Goal: Transaction & Acquisition: Purchase product/service

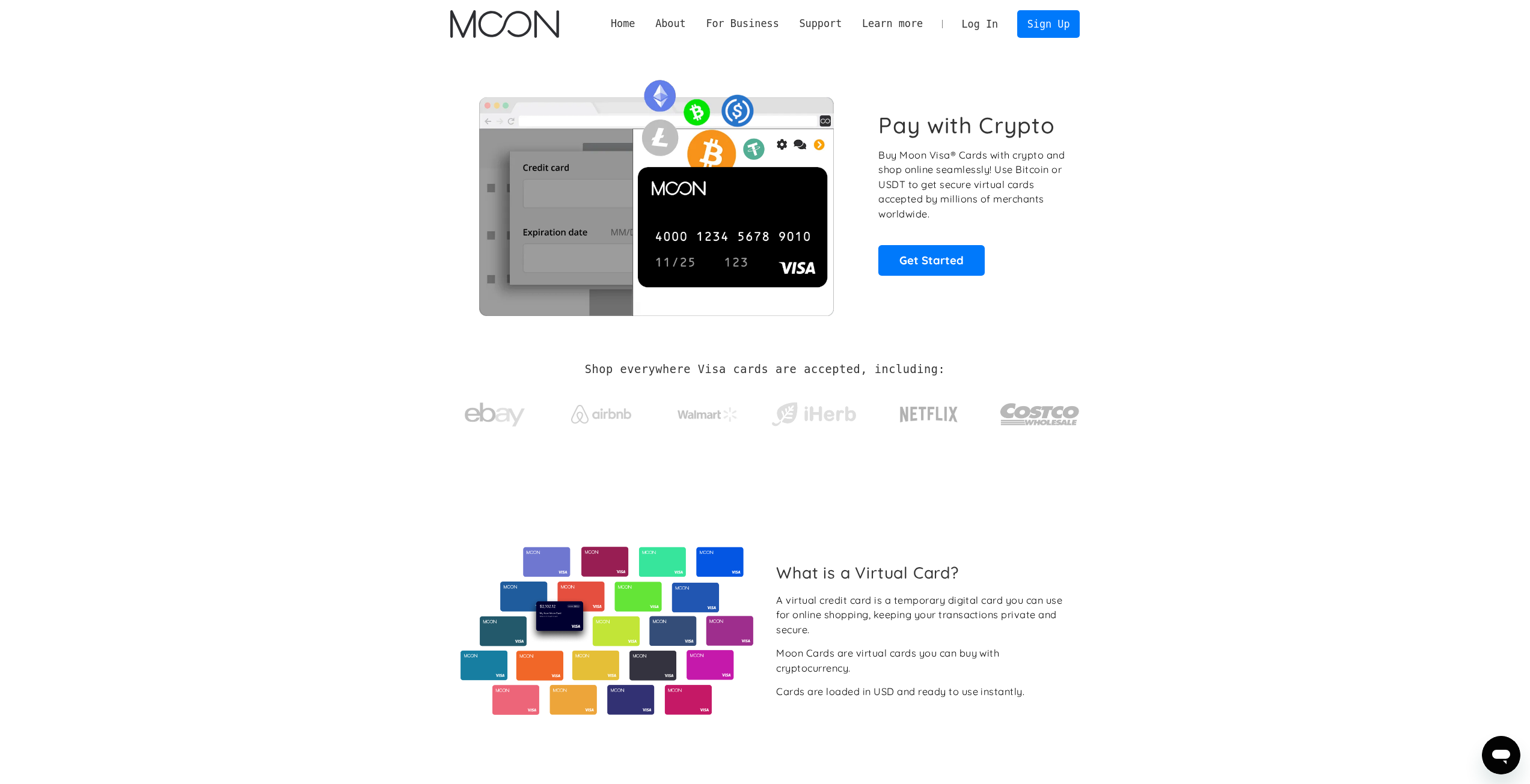
click at [1002, 20] on link "Log In" at bounding box center [980, 24] width 57 height 27
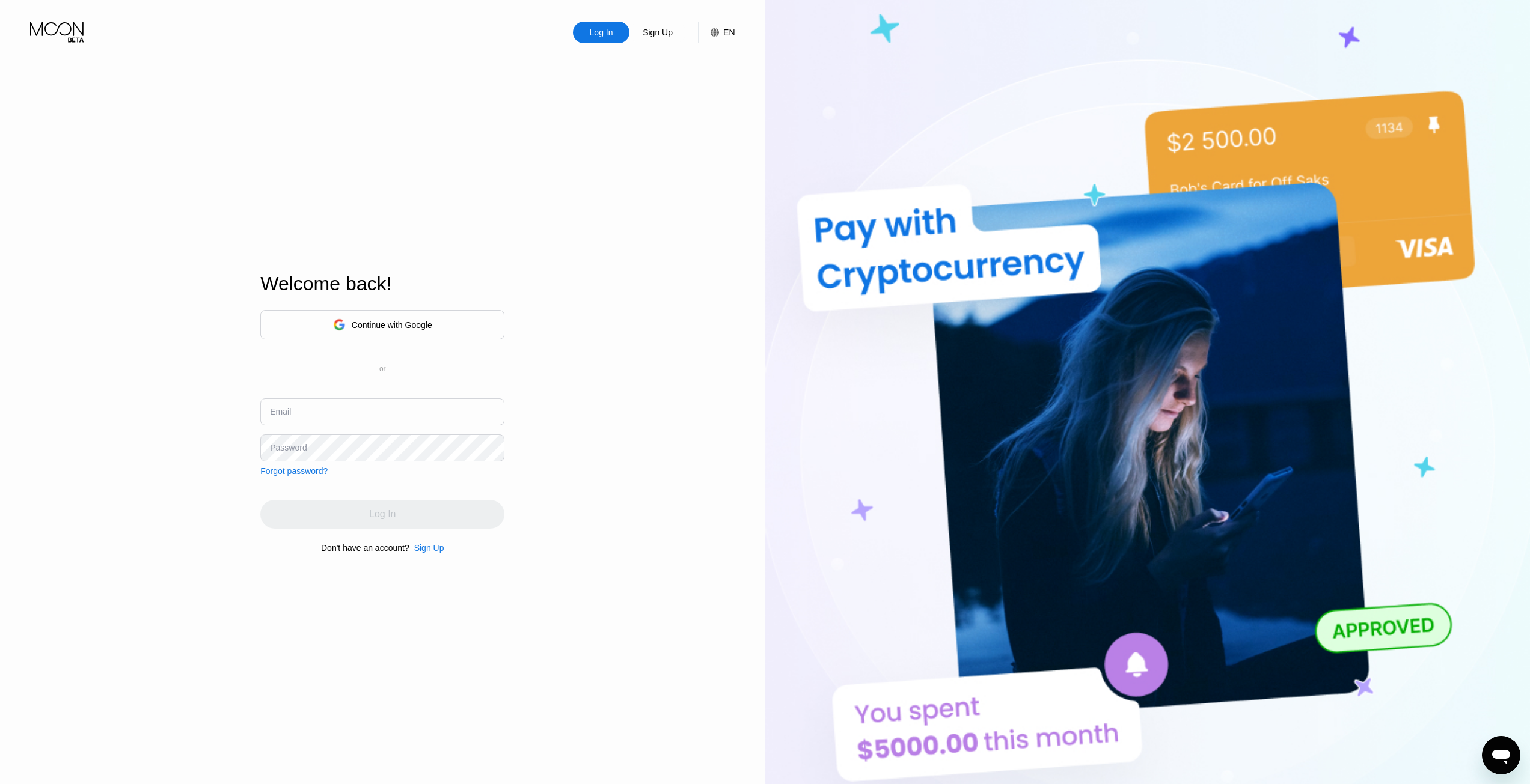
click at [398, 415] on input "text" at bounding box center [382, 412] width 244 height 27
drag, startPoint x: 733, startPoint y: 47, endPoint x: 730, endPoint y: 40, distance: 7.6
click at [733, 44] on div "Log In Sign Up EN Language English Save Welcome back! Continue with Google or E…" at bounding box center [383, 432] width 765 height 863
click at [730, 38] on div "EN" at bounding box center [729, 32] width 12 height 10
click at [668, 93] on div "English" at bounding box center [651, 92] width 83 height 10
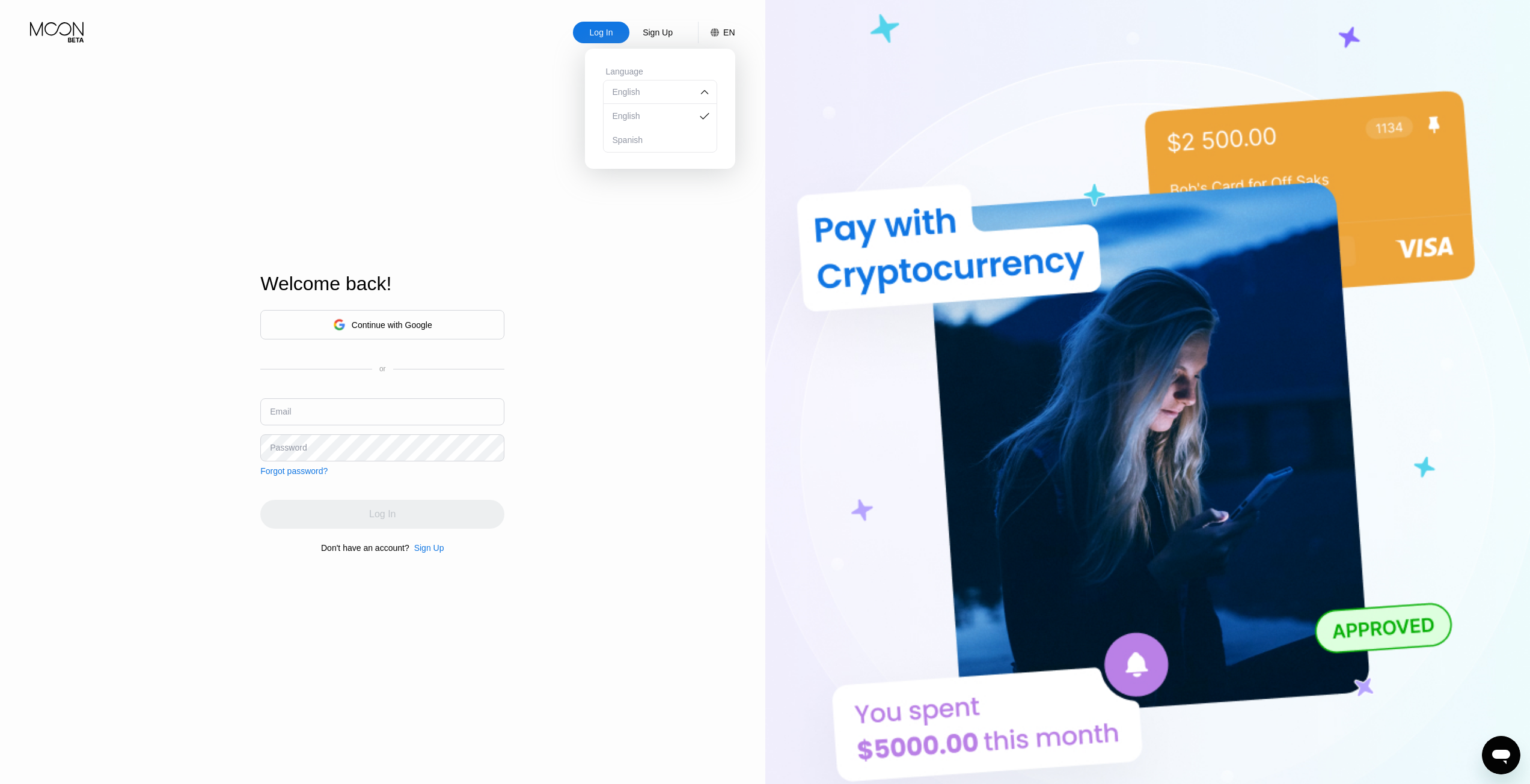
click at [660, 115] on div "English" at bounding box center [651, 116] width 83 height 10
drag, startPoint x: 551, startPoint y: 88, endPoint x: 608, endPoint y: 42, distance: 73.2
click at [555, 84] on div "Log In Sign Up EN Language English Save Welcome back! Continue with Google or E…" at bounding box center [383, 432] width 765 height 863
drag, startPoint x: 474, startPoint y: 322, endPoint x: 538, endPoint y: 191, distance: 145.8
click at [537, 193] on div "Log In Sign Up EN Language English Save Welcome back! Continue with Google or E…" at bounding box center [383, 432] width 765 height 863
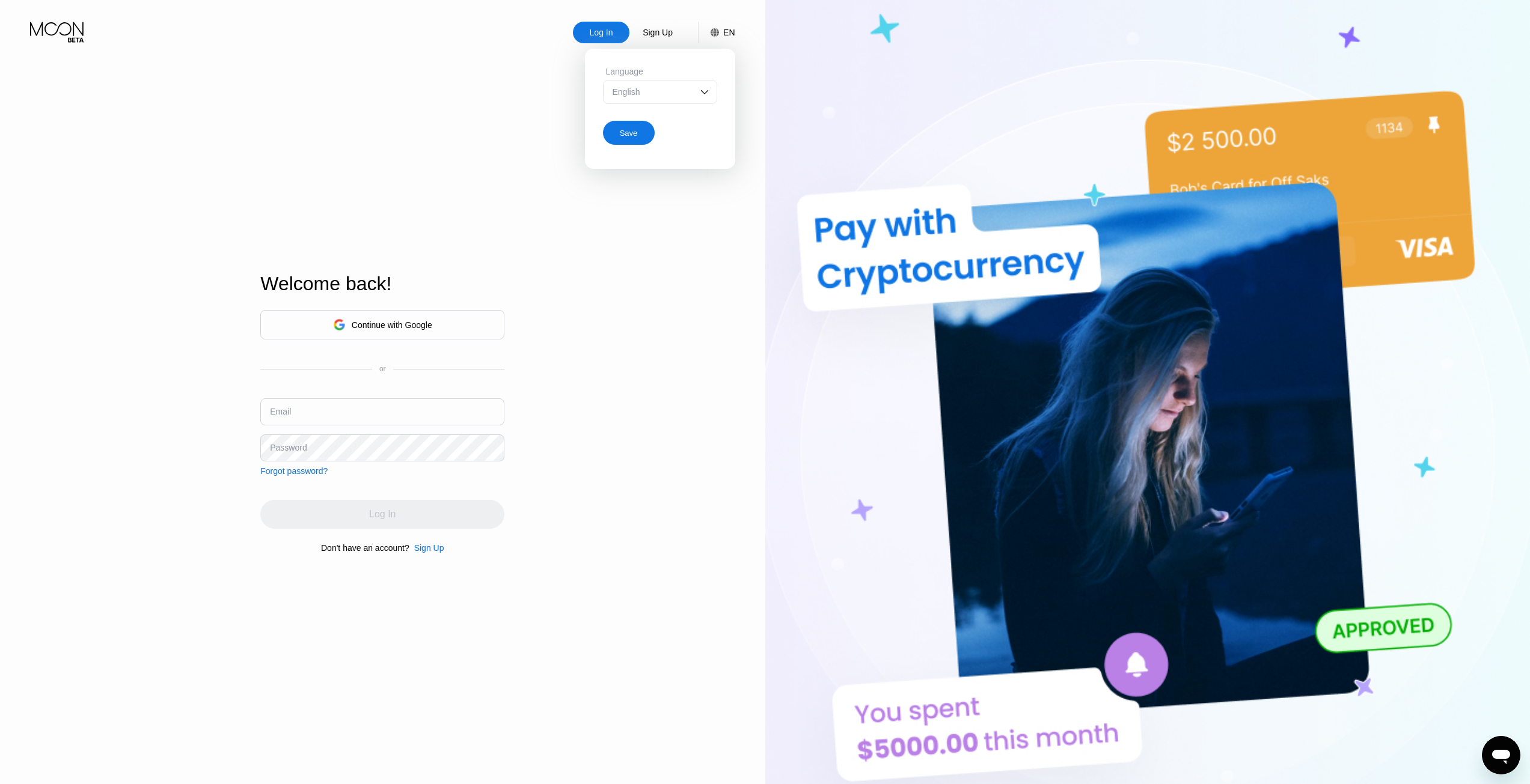
click at [482, 320] on div "Continue with Google" at bounding box center [382, 324] width 244 height 29
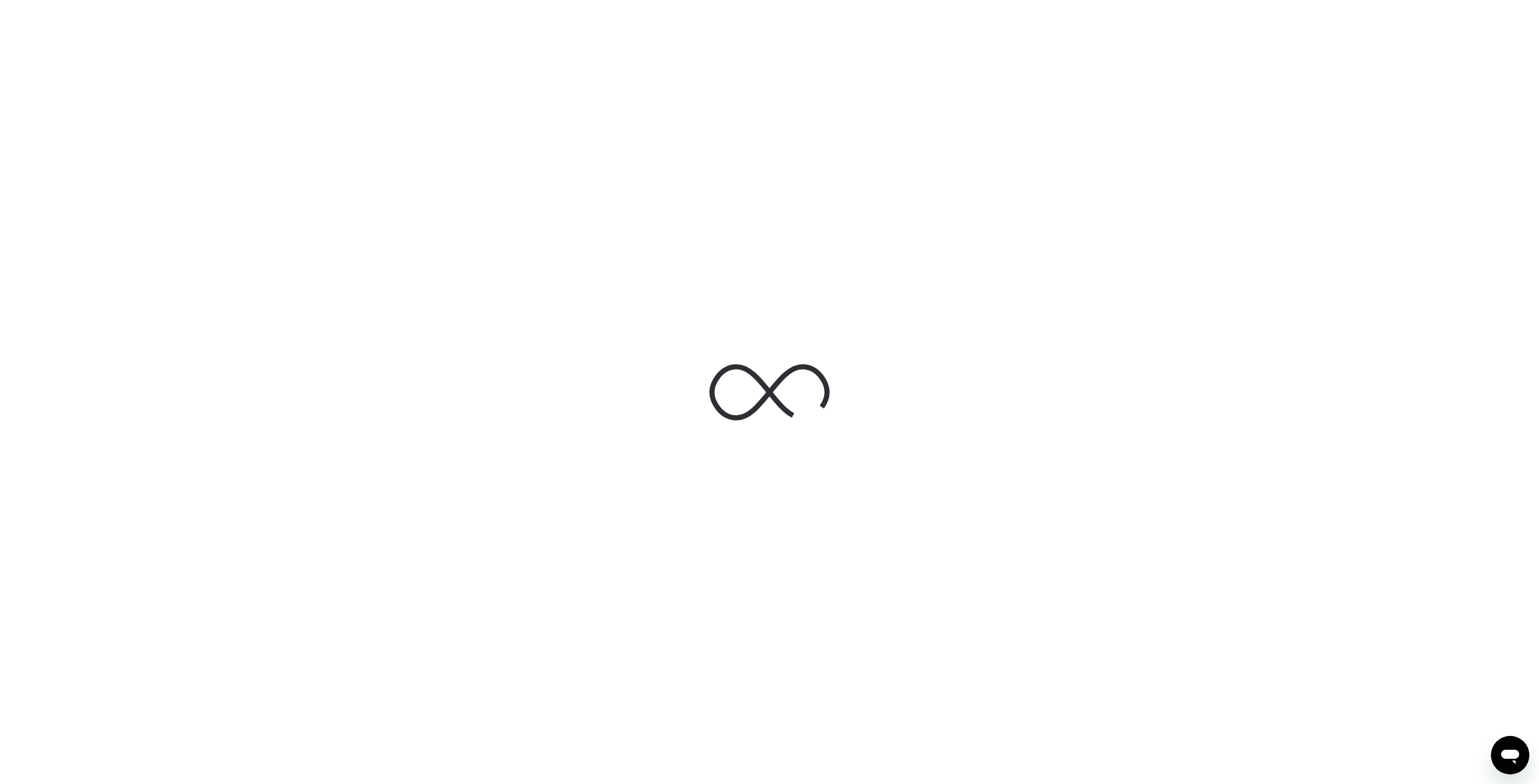
click at [162, 33] on div at bounding box center [769, 392] width 1539 height 784
drag, startPoint x: 738, startPoint y: 282, endPoint x: 740, endPoint y: 333, distance: 51.0
click at [771, 300] on div at bounding box center [769, 392] width 1539 height 784
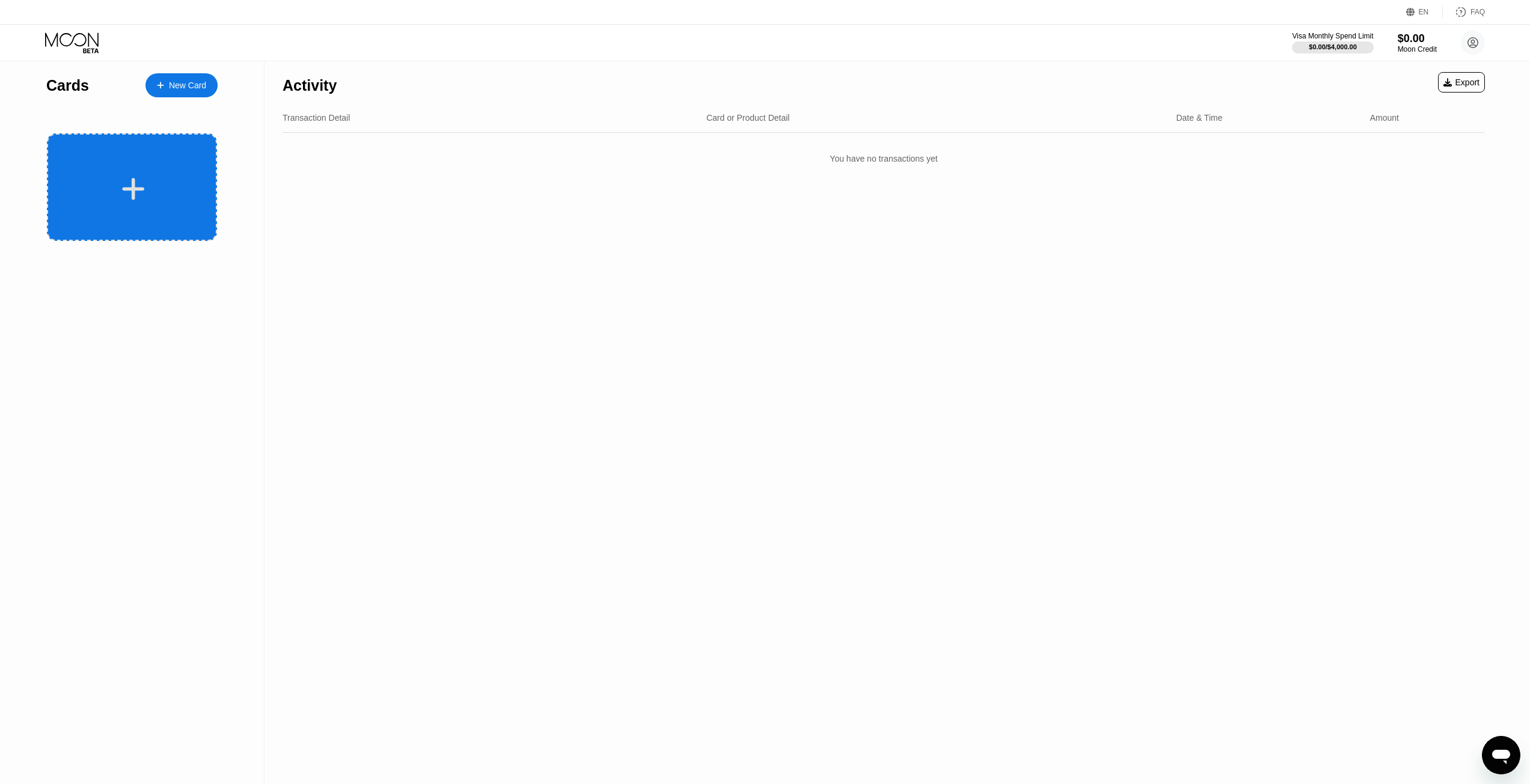
click at [152, 169] on div at bounding box center [132, 187] width 170 height 108
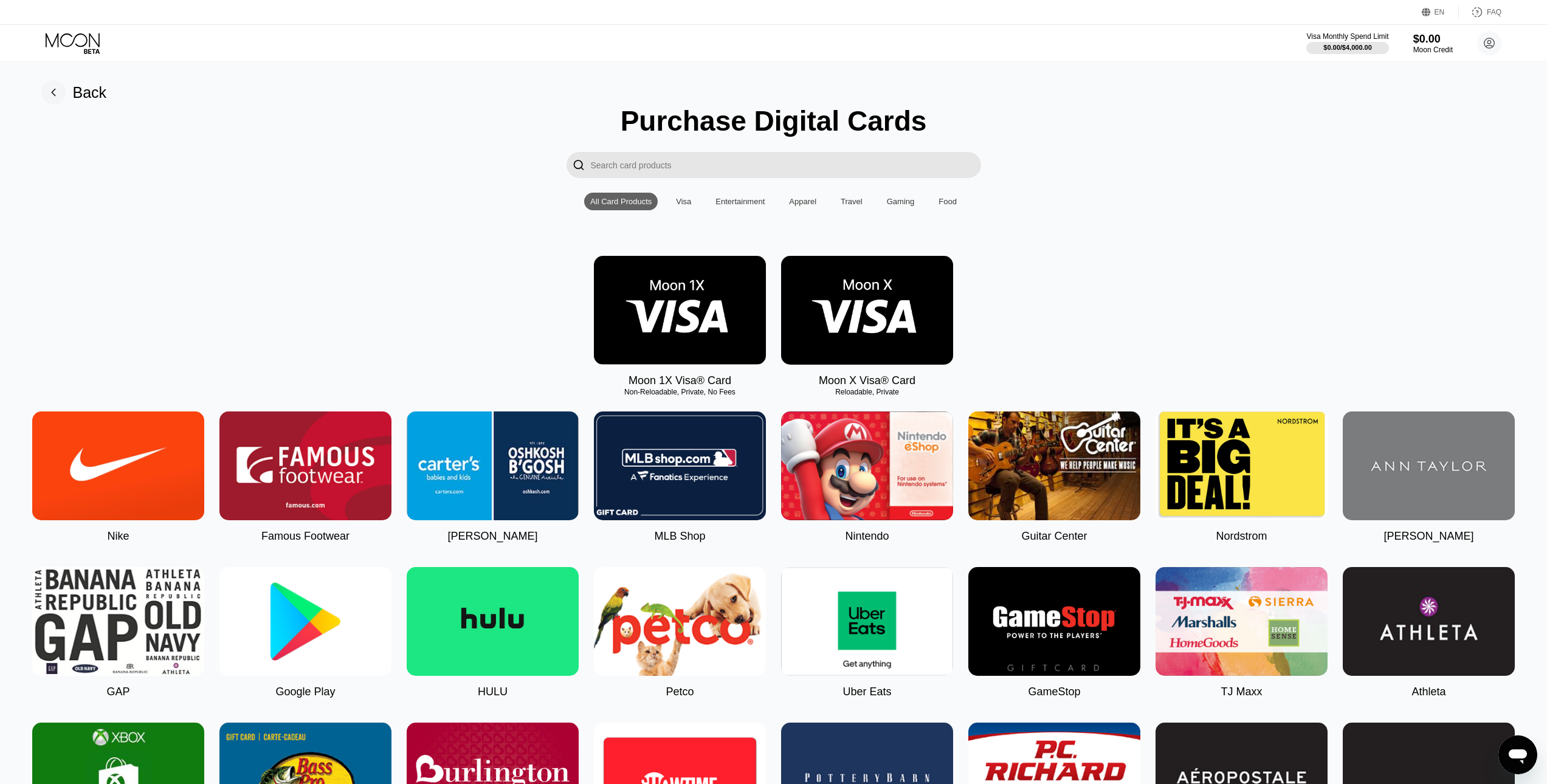
click at [1074, 304] on div "Moon 1X Visa® Card Non-Reloadable, Private, No Fees Moon X Visa® Card Reloadabl…" at bounding box center [774, 321] width 1520 height 131
drag, startPoint x: 91, startPoint y: 53, endPoint x: 84, endPoint y: 61, distance: 10.6
click at [90, 53] on icon at bounding box center [91, 50] width 16 height 5
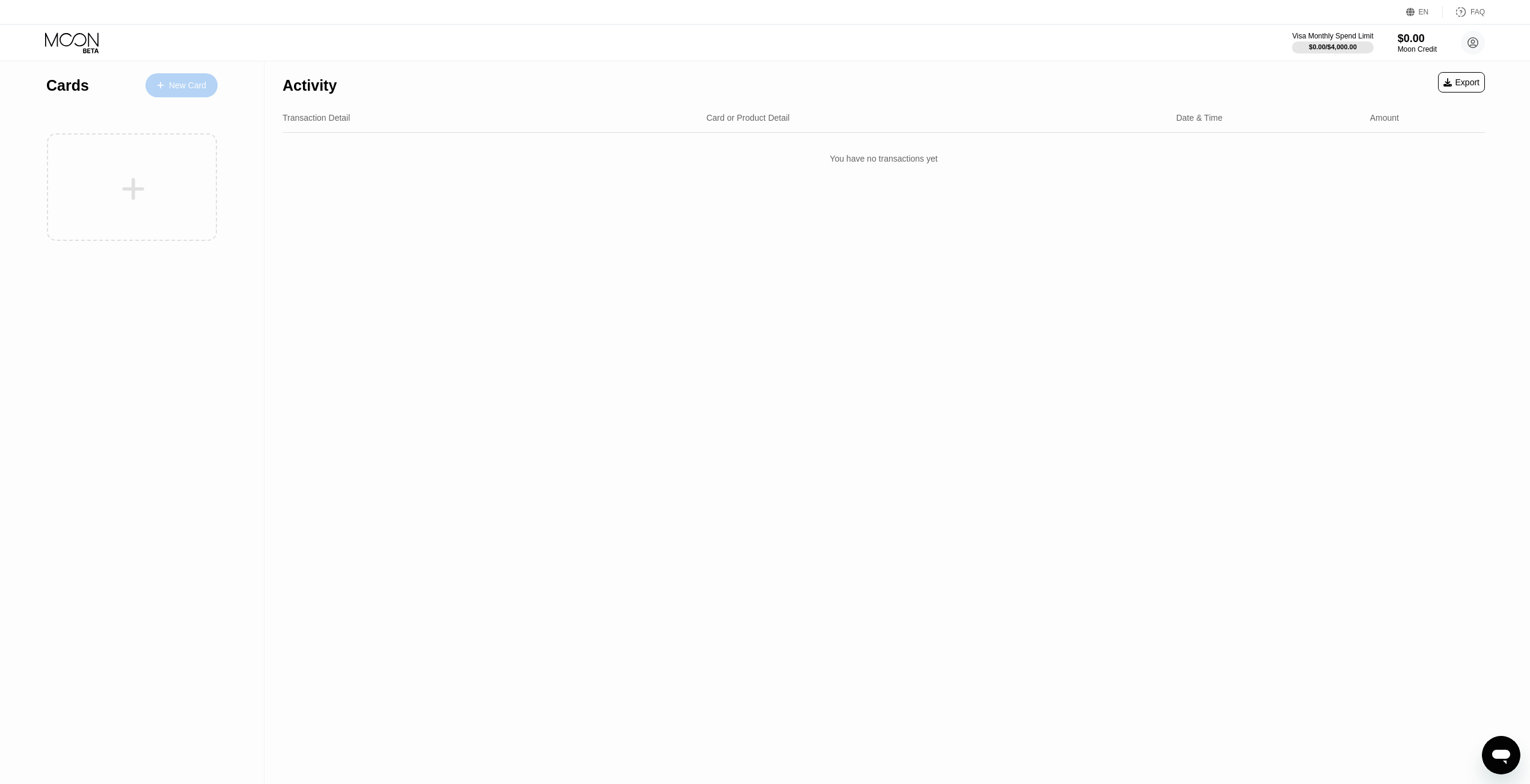
click at [184, 92] on div "New Card" at bounding box center [182, 85] width 72 height 24
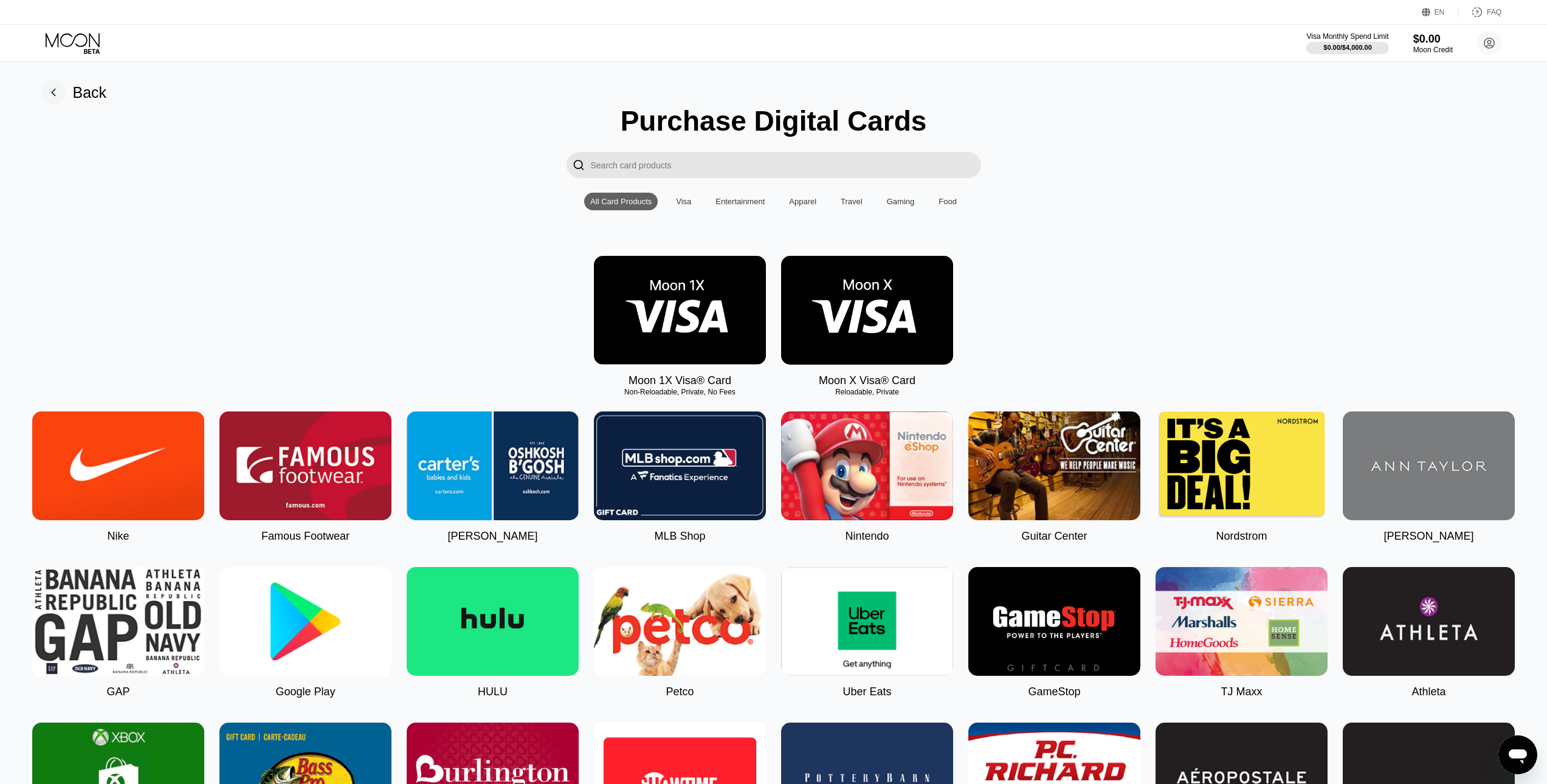
drag, startPoint x: 761, startPoint y: 145, endPoint x: 756, endPoint y: 161, distance: 16.8
click at [755, 161] on input "Search card products" at bounding box center [786, 165] width 390 height 26
click at [754, 164] on input "Search card products" at bounding box center [786, 165] width 390 height 26
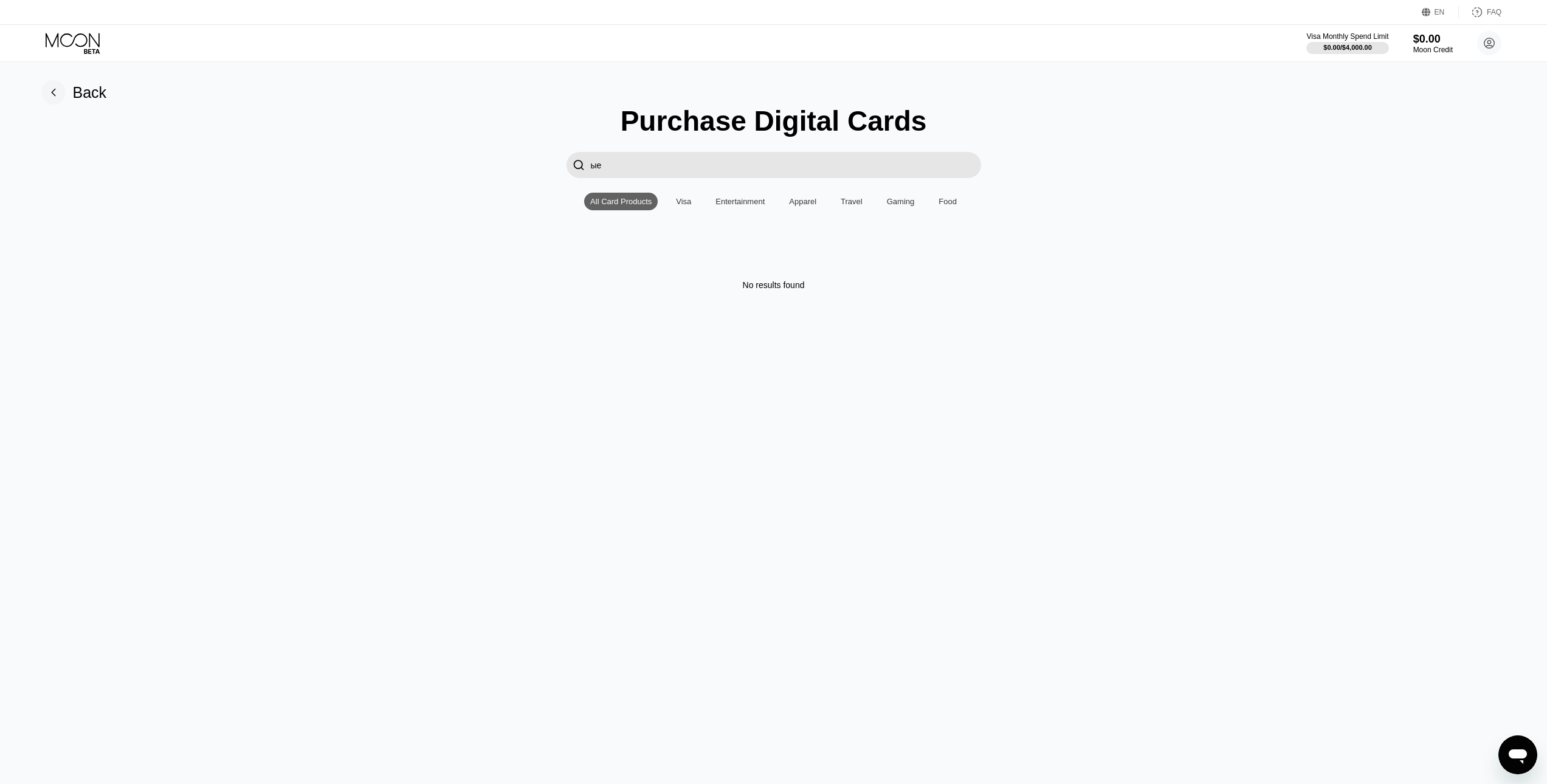
type input "ы"
type input "s"
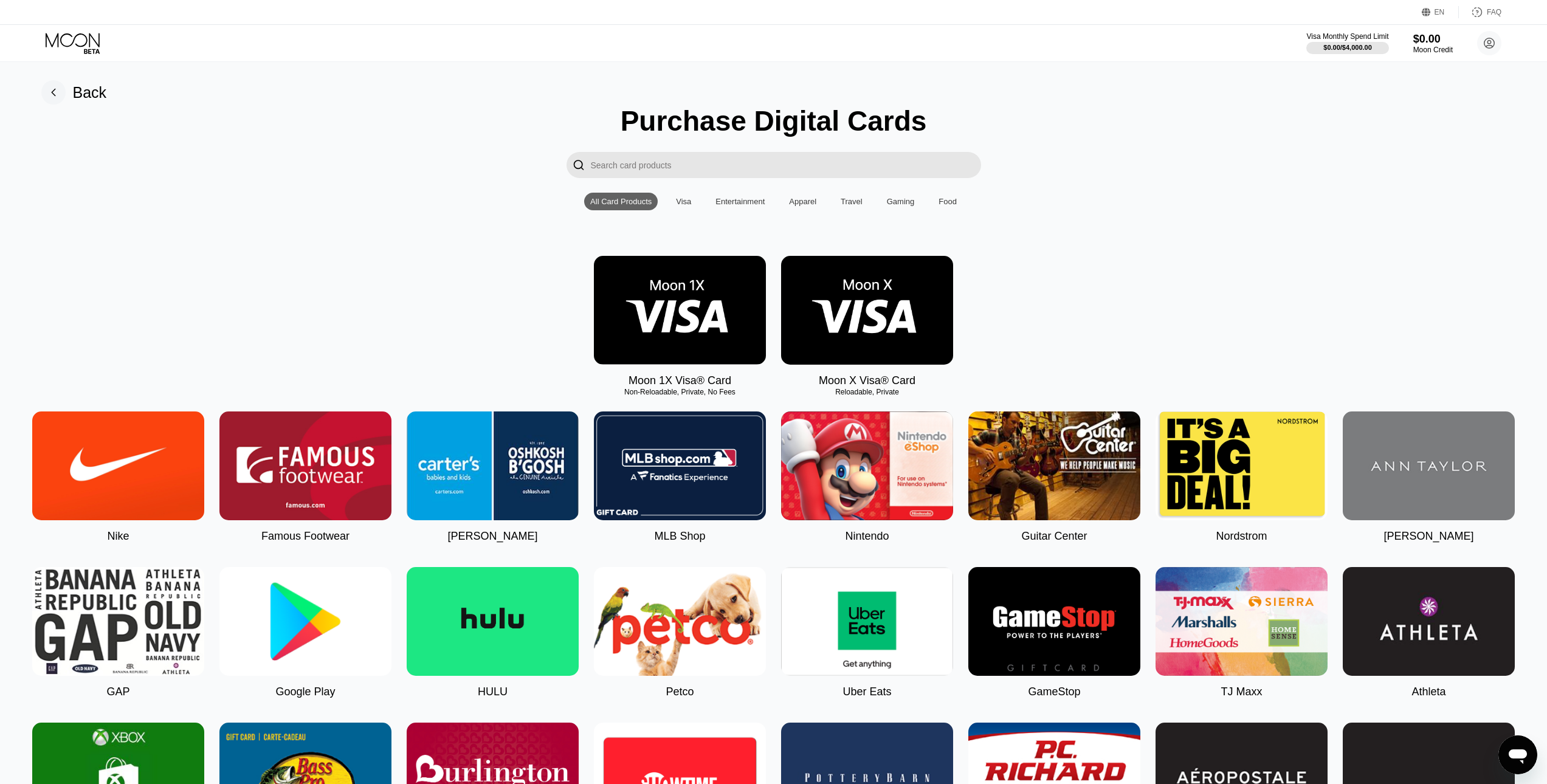
type input "t"
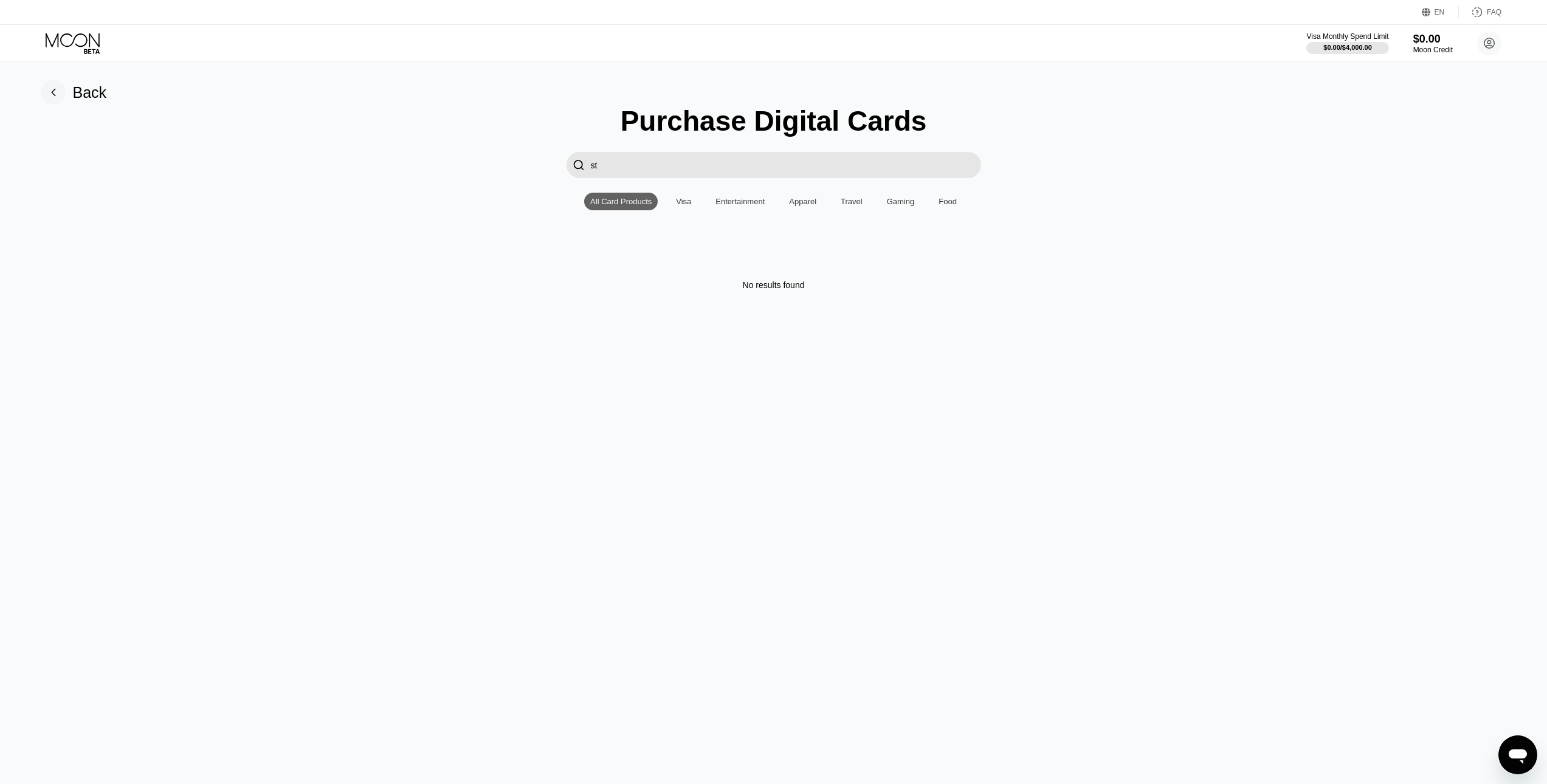
type input "s"
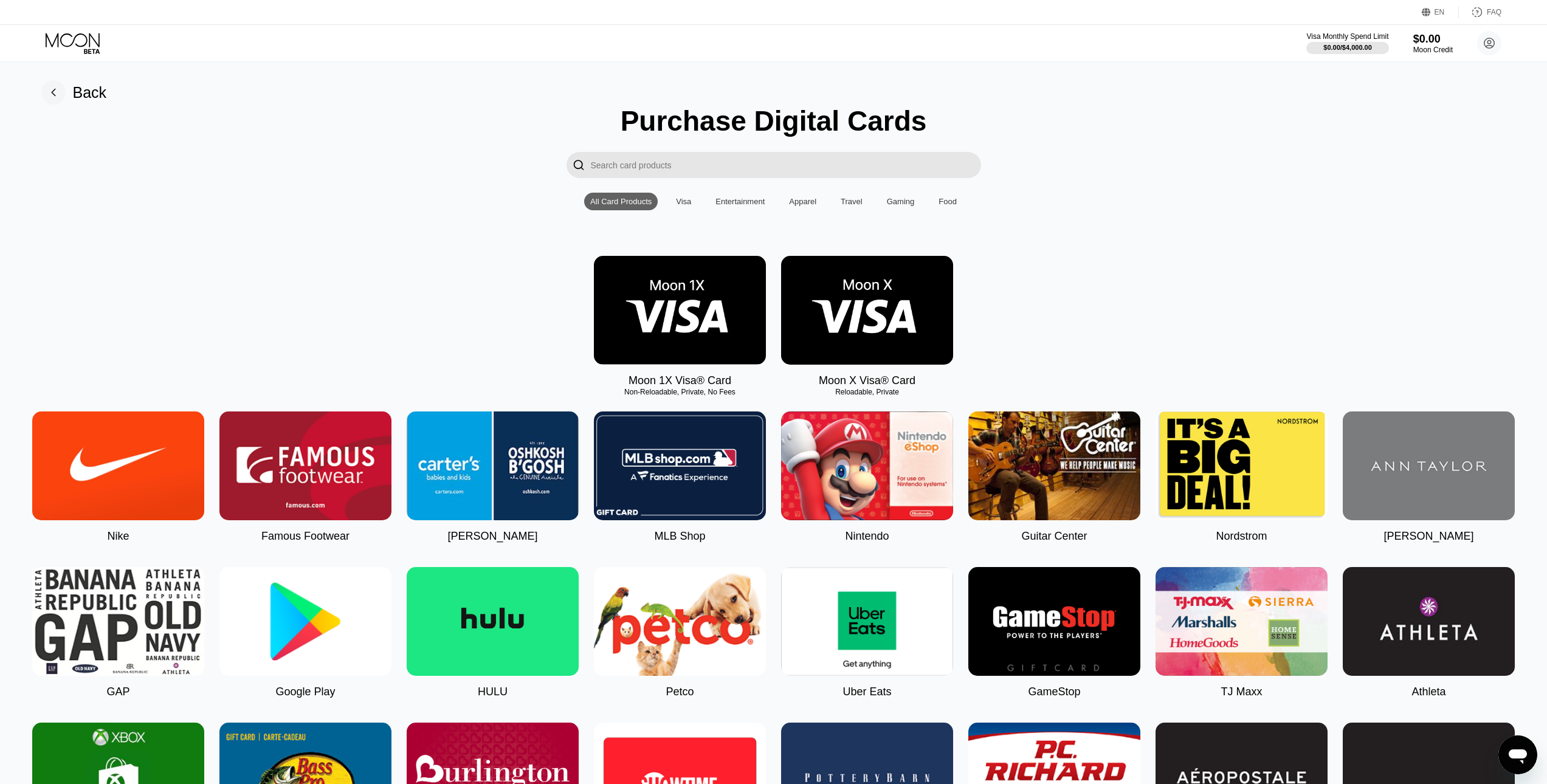
drag, startPoint x: 614, startPoint y: 389, endPoint x: 735, endPoint y: 400, distance: 121.5
click at [716, 388] on div "Moon 1X Visa® Card Non-Reloadable, Private, No Fees" at bounding box center [680, 321] width 172 height 131
drag, startPoint x: 737, startPoint y: 400, endPoint x: 656, endPoint y: 358, distance: 91.2
click at [645, 381] on div "Moon 1X Visa® Card Non-Reloadable, Private, No Fees" at bounding box center [680, 321] width 172 height 131
click at [678, 320] on img at bounding box center [680, 310] width 172 height 109
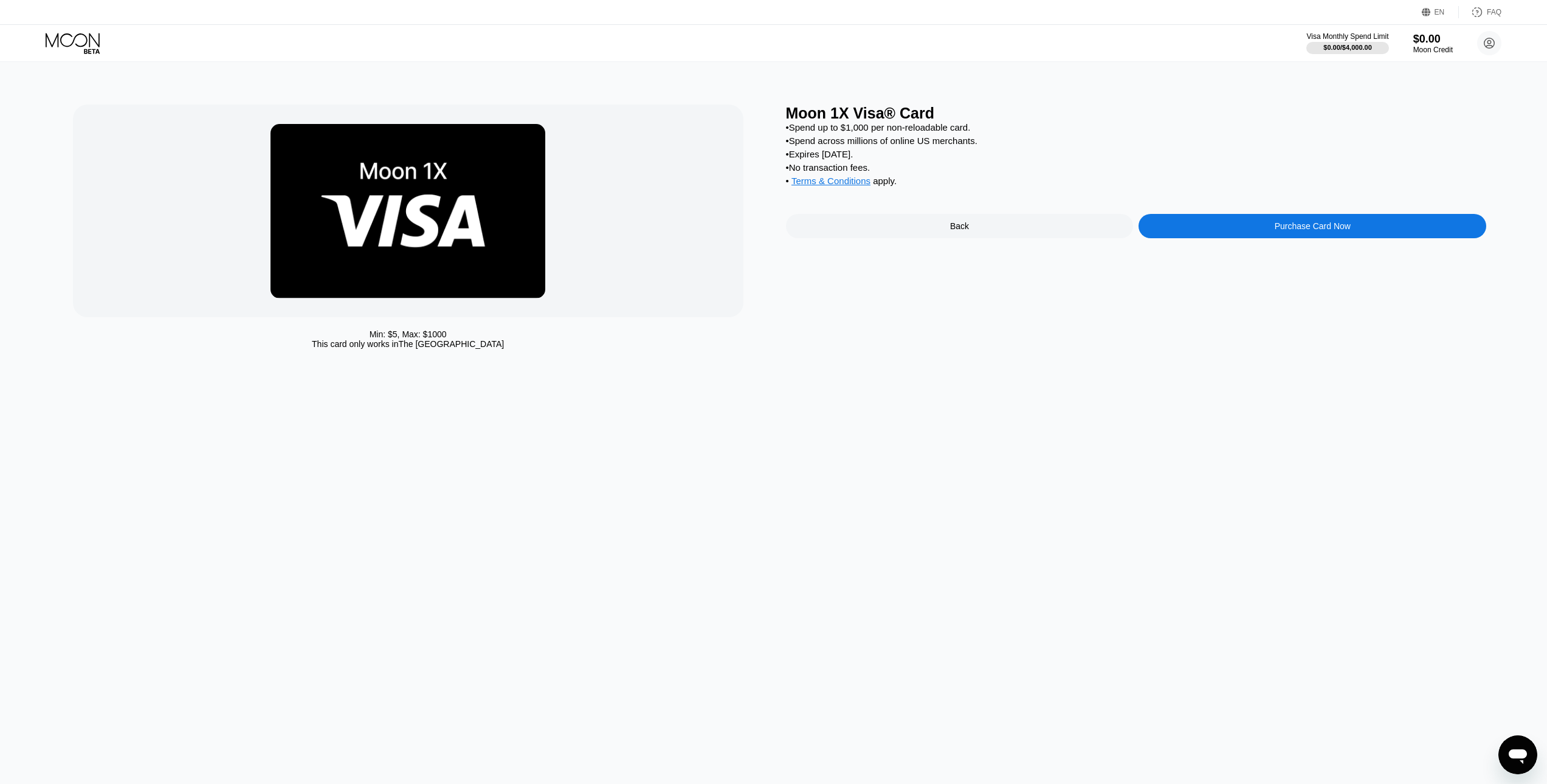
click at [1430, 9] on icon at bounding box center [1426, 12] width 9 height 9
click at [1385, 73] on div "Select an item" at bounding box center [1367, 68] width 84 height 10
click at [1141, 88] on div "Min: $ 5 , Max: $ 1000 This card only works in The United States Moon 1X Visa® …" at bounding box center [774, 423] width 1557 height 722
click at [1088, 119] on div "Moon 1X Visa® Card • Spend up to $1,000 per non-reloadable card. • Spend across…" at bounding box center [1137, 229] width 701 height 251
click at [1085, 133] on div "• Spend up to $1,000 per non-reloadable card." at bounding box center [1137, 127] width 701 height 10
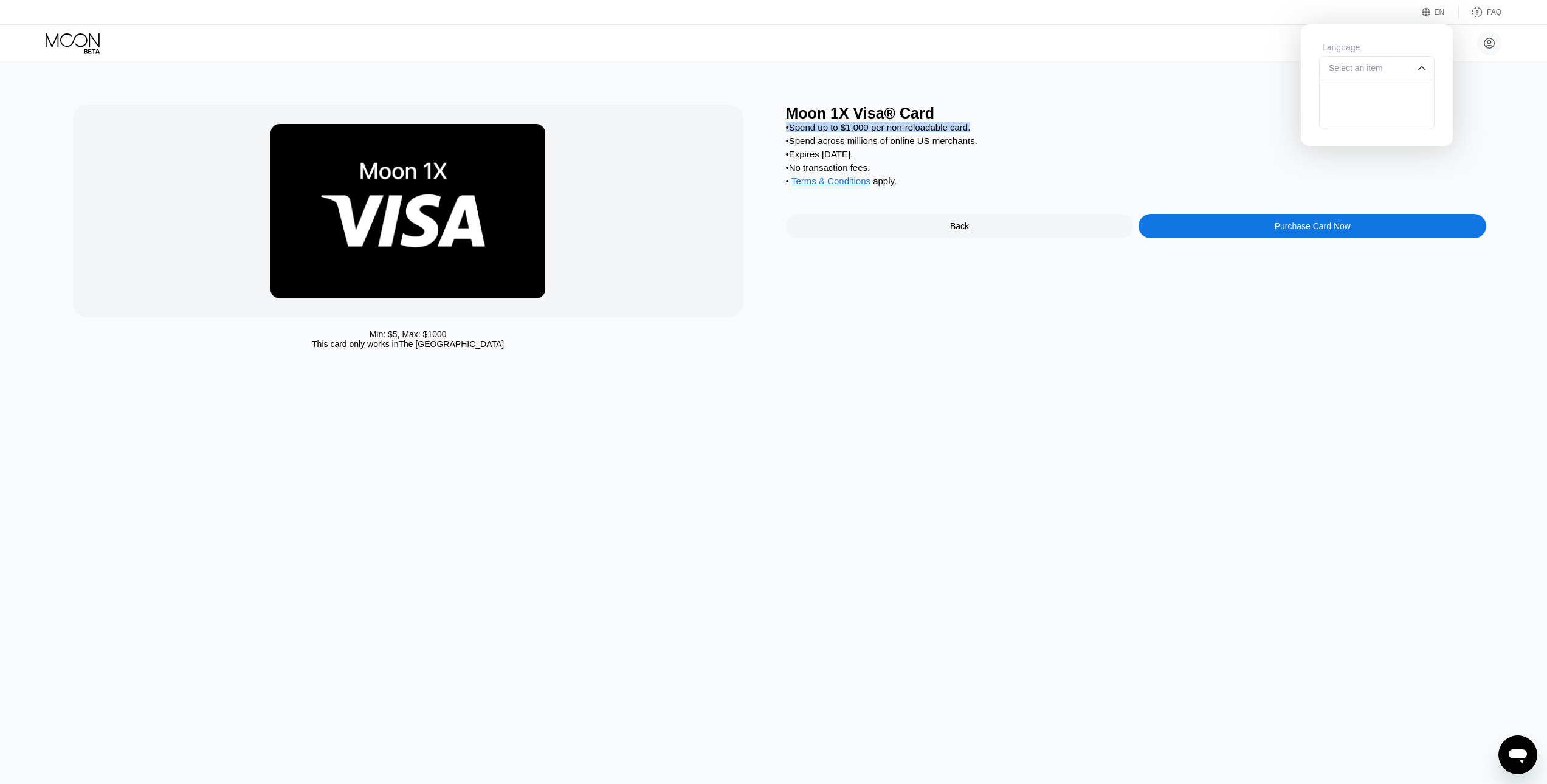
drag, startPoint x: 1162, startPoint y: 85, endPoint x: 1320, endPoint y: 41, distance: 164.0
click at [1164, 85] on div "Min: $ 5 , Max: $ 1000 This card only works in The United States Moon 1X Visa® …" at bounding box center [774, 423] width 1557 height 722
click at [1412, 19] on div "EN Language Select an item Save FAQ" at bounding box center [773, 12] width 1547 height 25
click at [1436, 15] on div "EN" at bounding box center [1440, 12] width 10 height 8
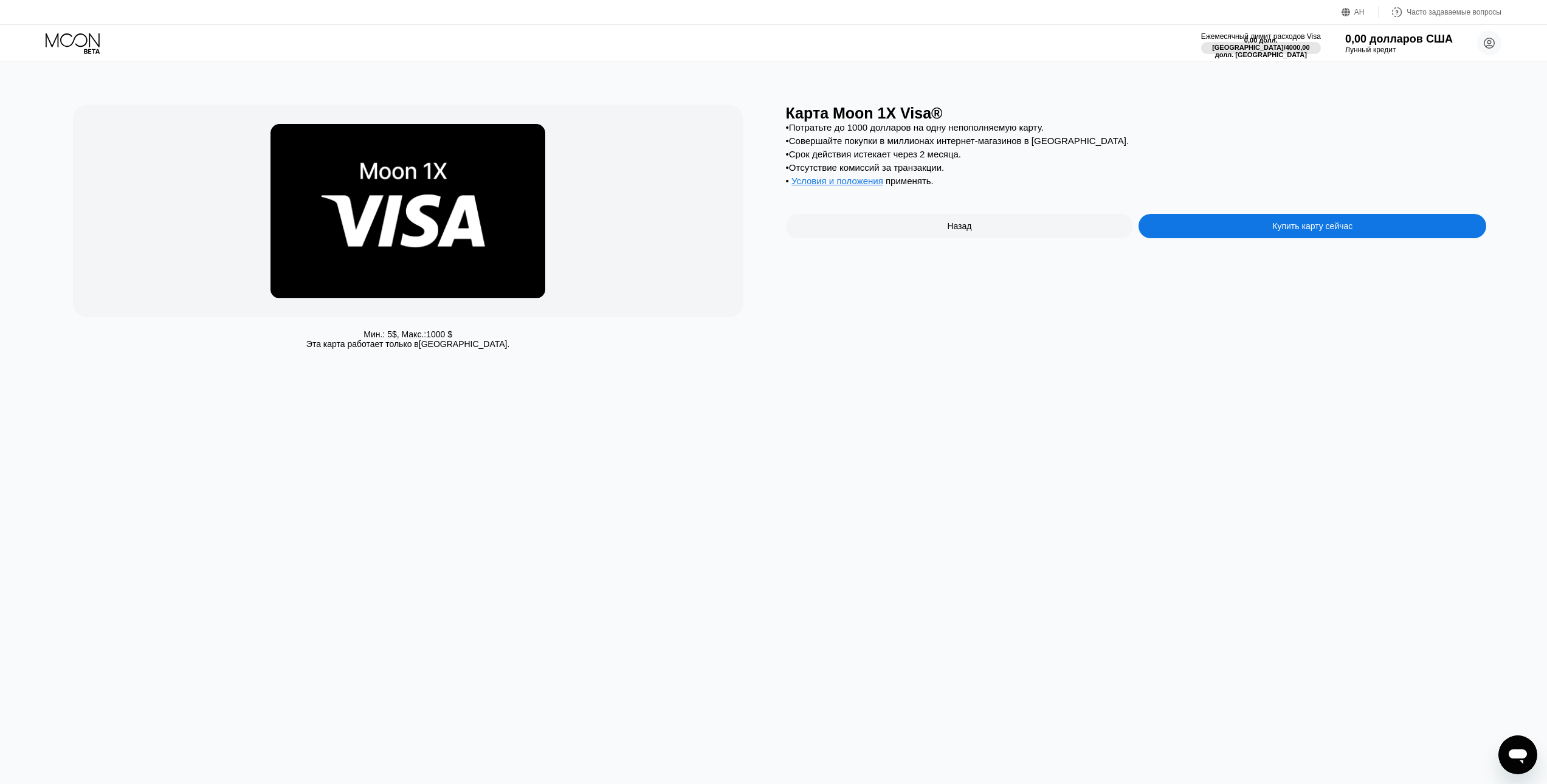
click at [1067, 189] on div "• Условия и положения применять ." at bounding box center [1137, 182] width 701 height 13
drag, startPoint x: 939, startPoint y: 134, endPoint x: 1001, endPoint y: 139, distance: 62.2
click at [1001, 139] on div "• Потратьте до 1000 долларов на одну непополняемую карту. • Совершайте покупки …" at bounding box center [1137, 157] width 701 height 70
click at [1006, 189] on div "• Условия и положения применять ." at bounding box center [1137, 182] width 701 height 13
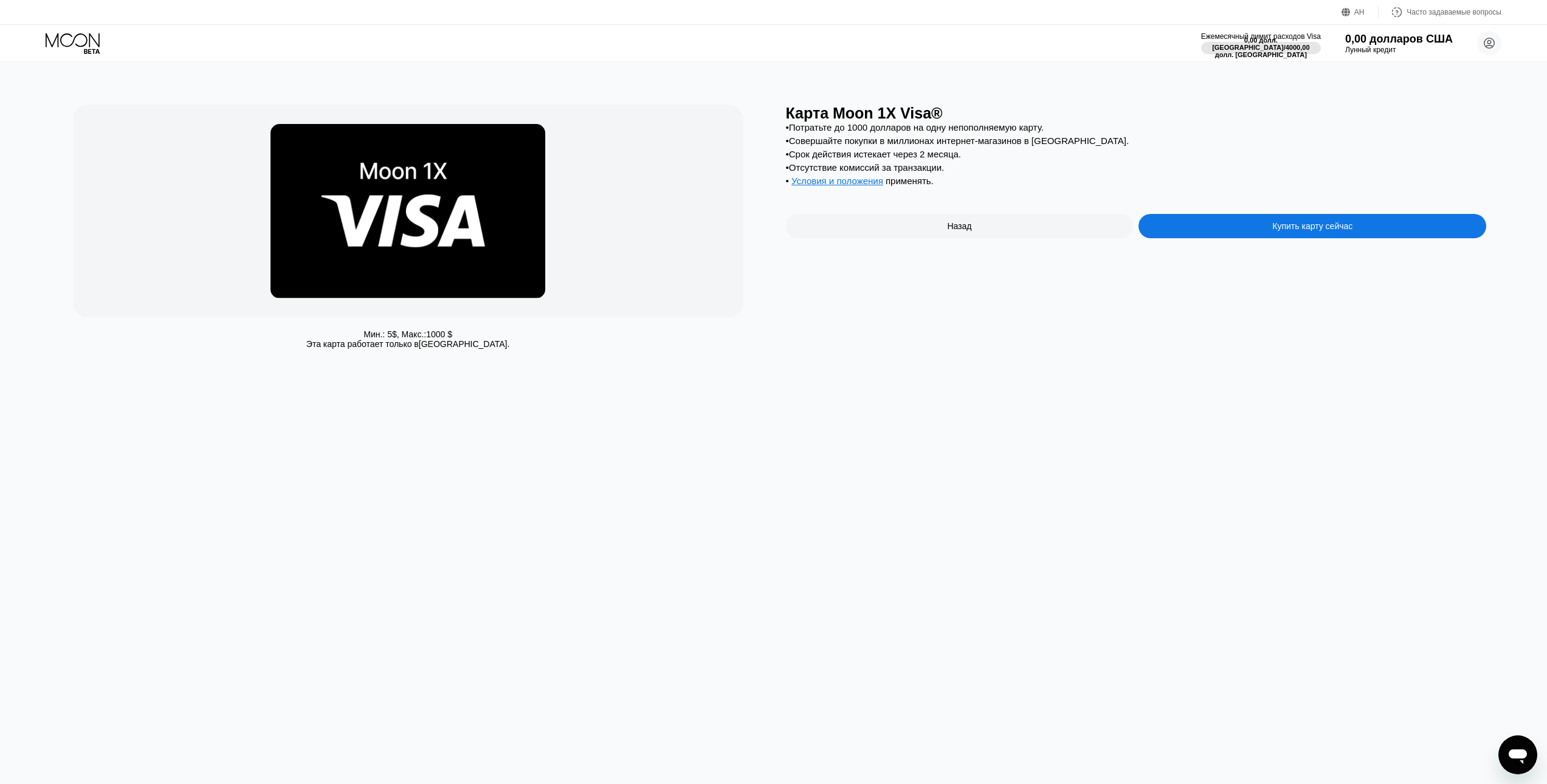
click at [1000, 172] on div "• Отсутствие комиссий за транзакции." at bounding box center [1137, 167] width 701 height 10
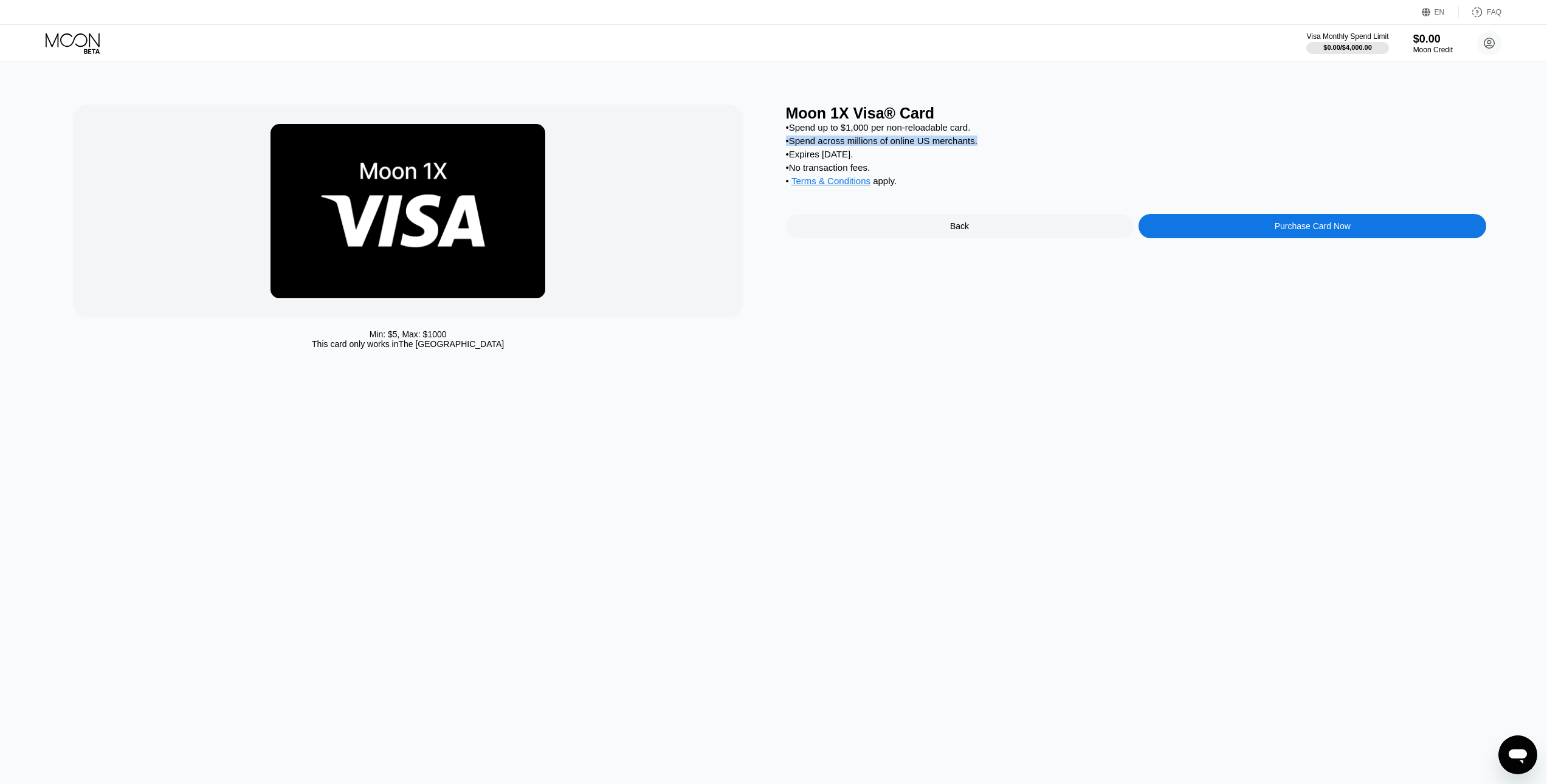
drag, startPoint x: 1187, startPoint y: 140, endPoint x: 923, endPoint y: 159, distance: 264.7
click at [1175, 145] on div "• Spend up to $1,000 per non-reloadable card. • Spend across millions of online…" at bounding box center [1137, 157] width 701 height 70
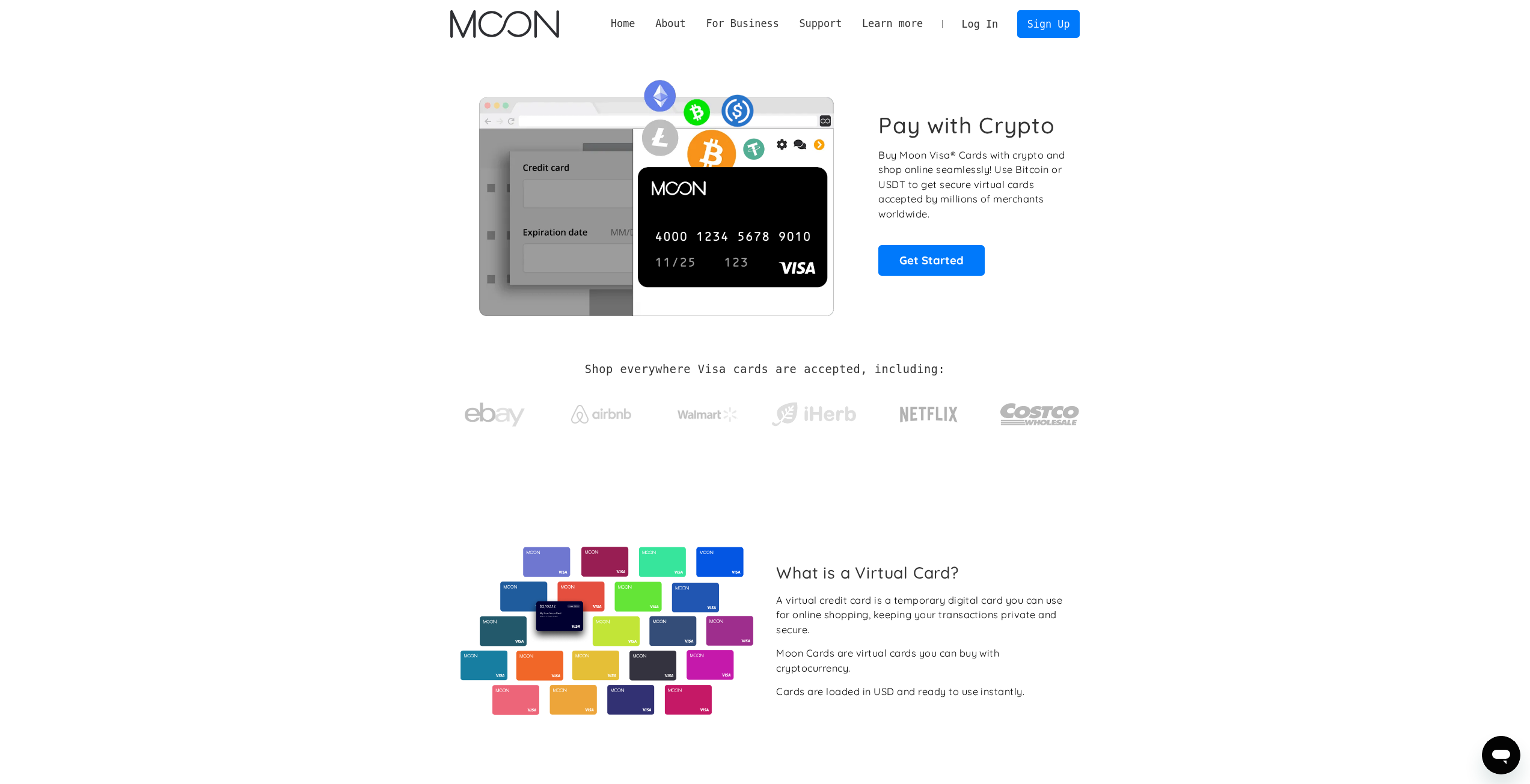
click at [1001, 24] on link "Log In" at bounding box center [980, 24] width 57 height 27
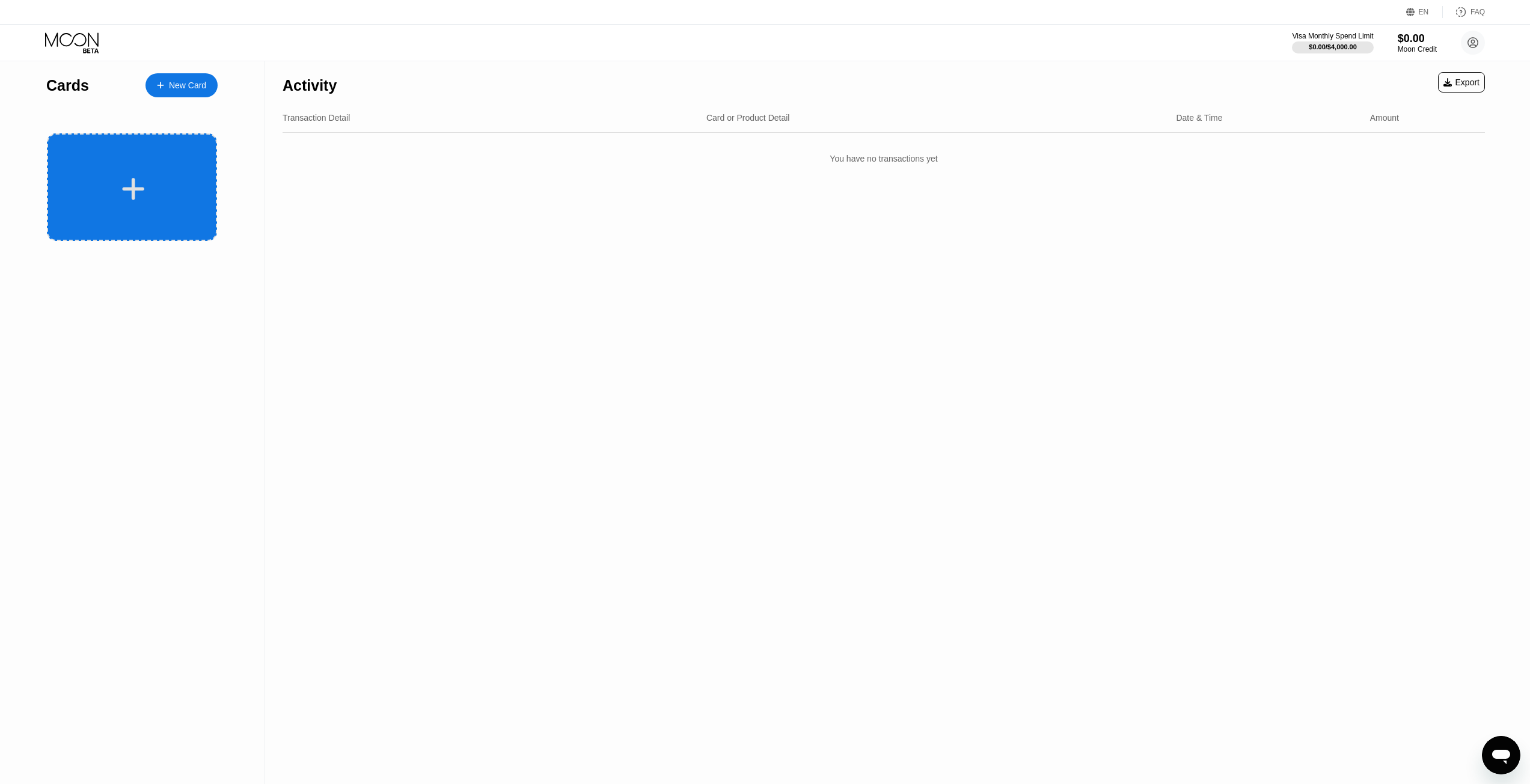
click at [139, 183] on icon at bounding box center [133, 189] width 23 height 27
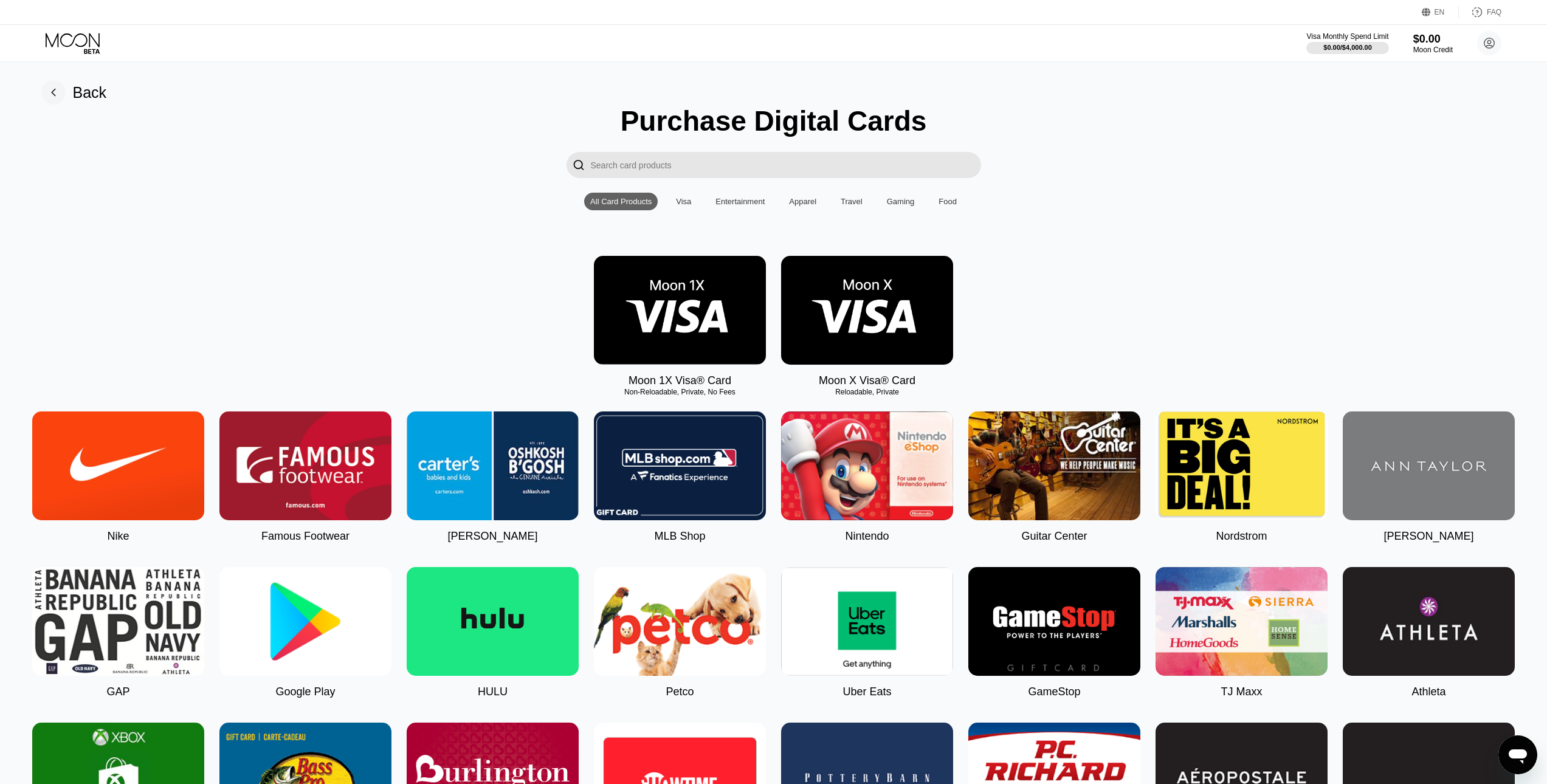
click at [676, 206] on div "Visa" at bounding box center [683, 201] width 15 height 9
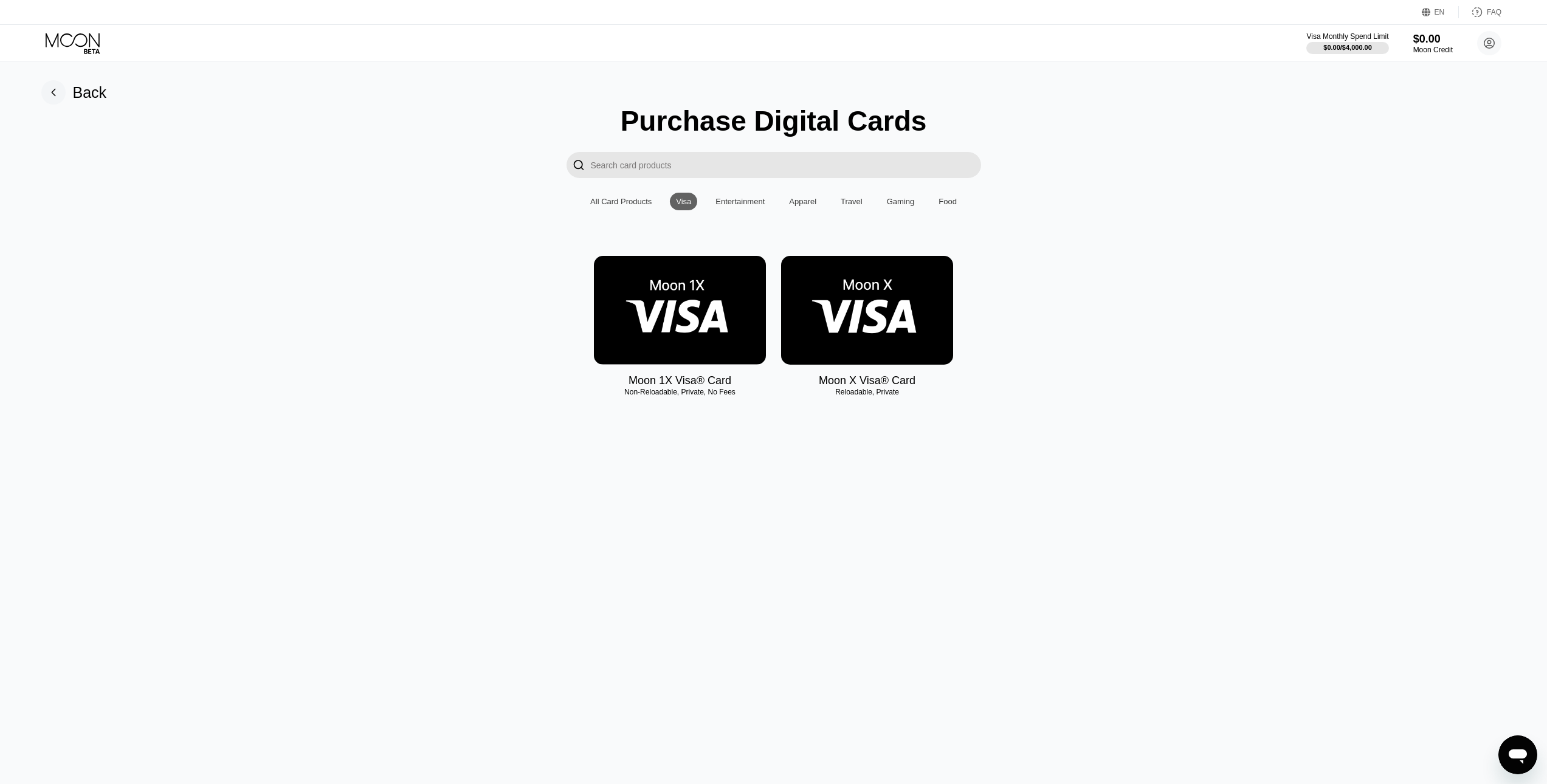
click at [893, 206] on div "Gaming" at bounding box center [901, 201] width 28 height 9
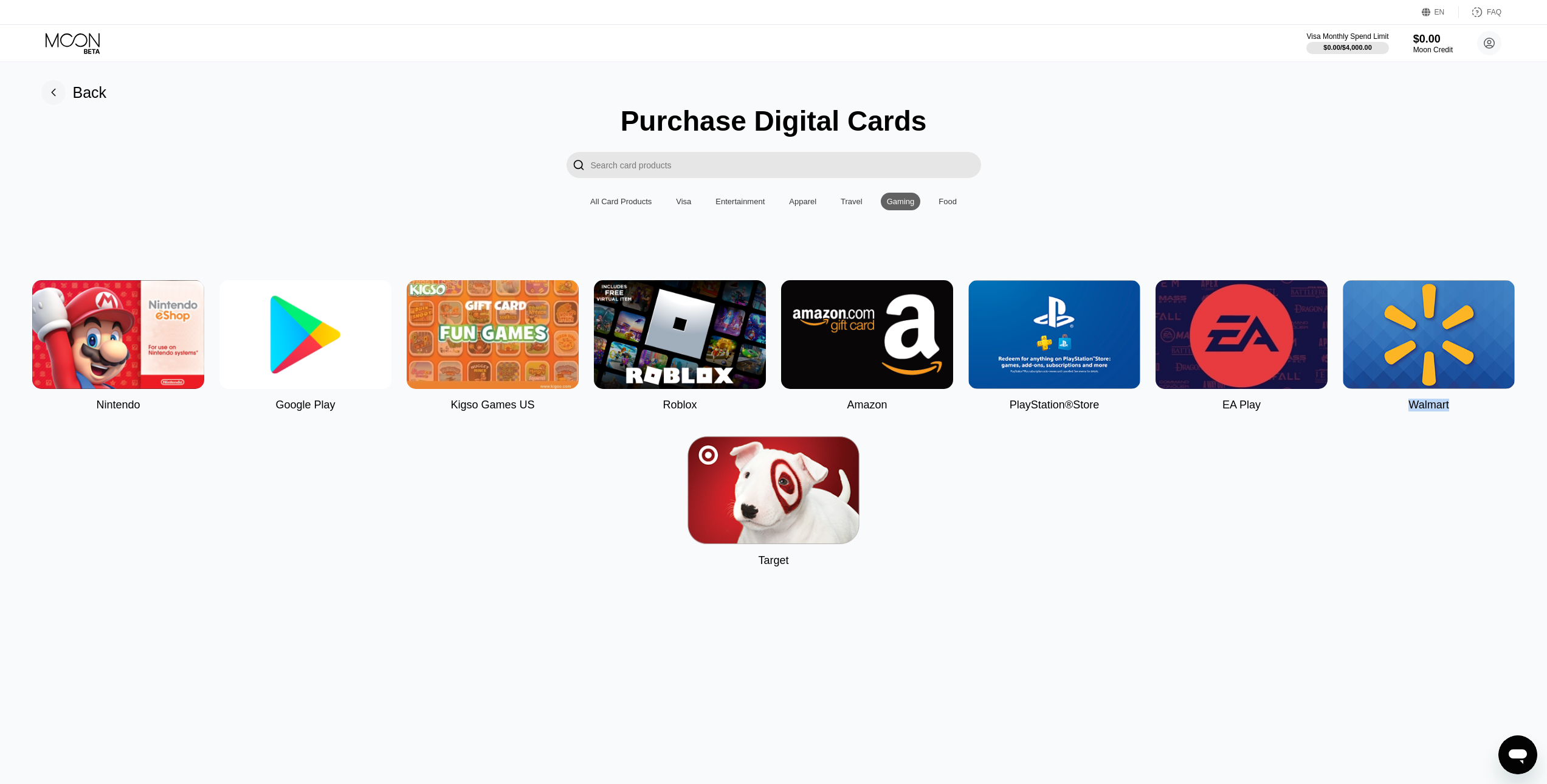
drag, startPoint x: 1414, startPoint y: 414, endPoint x: 1457, endPoint y: 419, distance: 43.3
click at [1457, 412] on div "Walmart" at bounding box center [1429, 346] width 172 height 131
drag, startPoint x: 1198, startPoint y: 479, endPoint x: 1171, endPoint y: 451, distance: 38.9
click at [1190, 478] on div "Nintendo Google Play Kigso Games US Roblox Amazon PlayStation®Store EA Play Wal…" at bounding box center [774, 423] width 1520 height 287
